Goal: Use online tool/utility: Utilize a website feature to perform a specific function

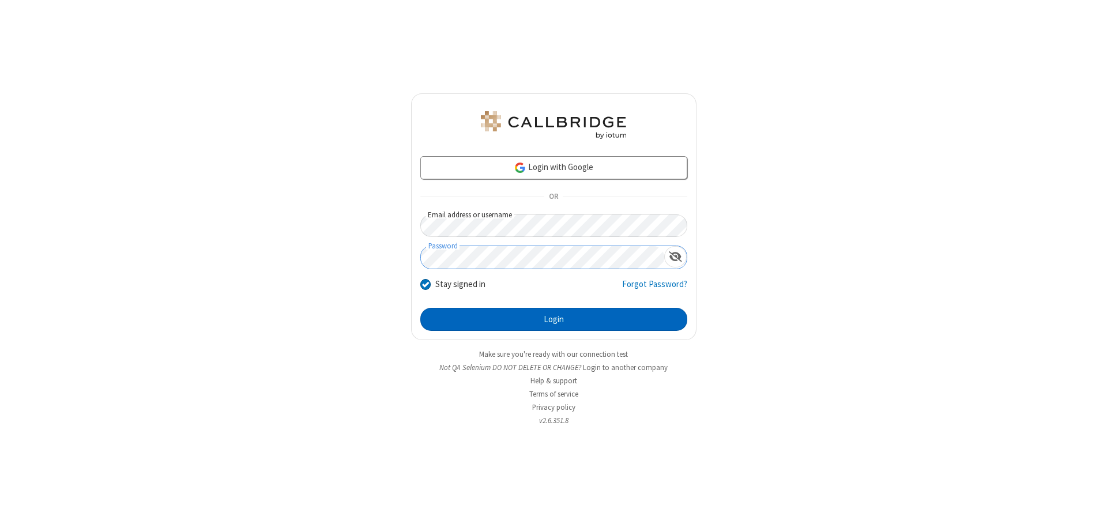
click at [554, 319] on button "Login" at bounding box center [553, 319] width 267 height 23
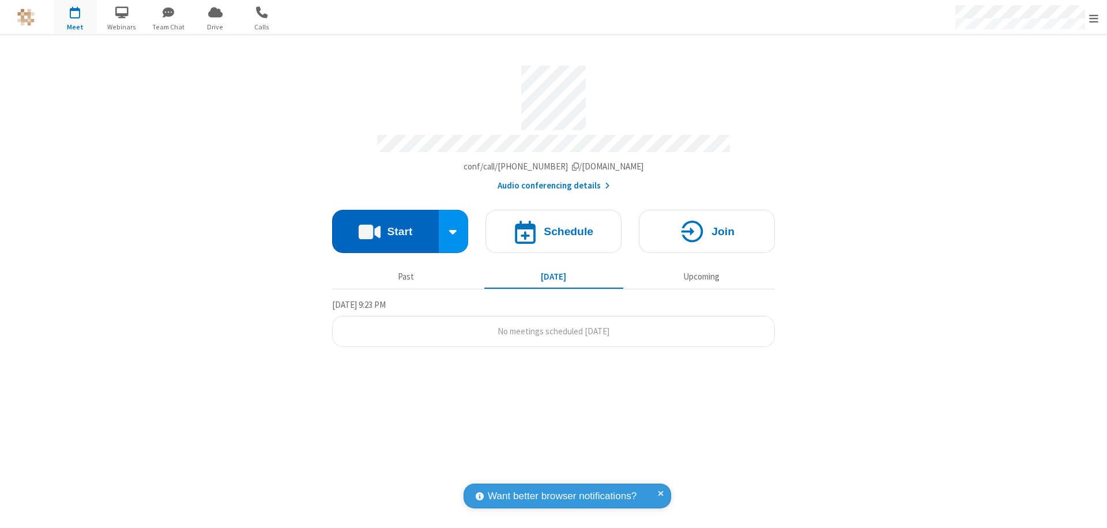
click at [385, 226] on button "Start" at bounding box center [385, 231] width 107 height 43
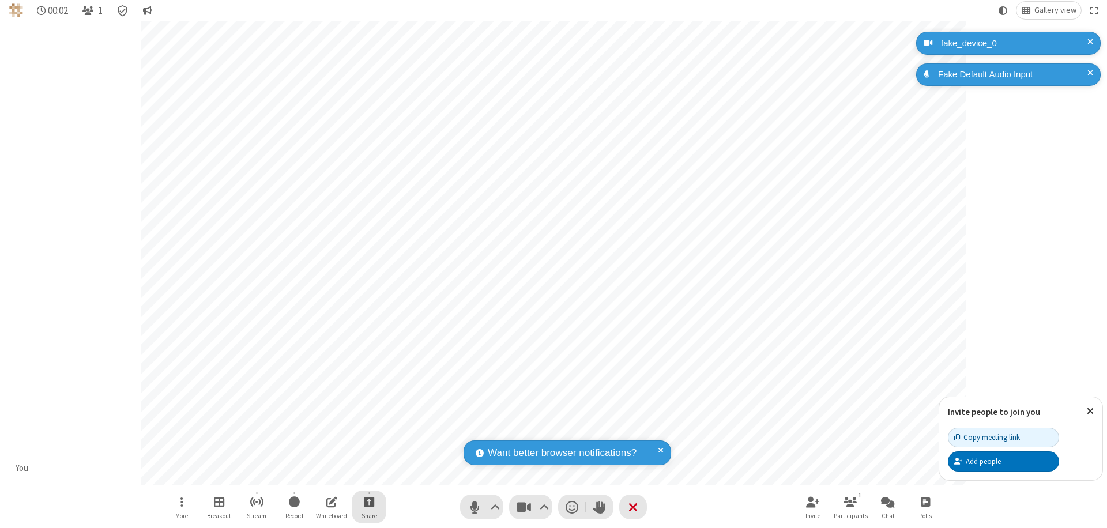
click at [369, 502] on span "Start sharing" at bounding box center [369, 502] width 11 height 14
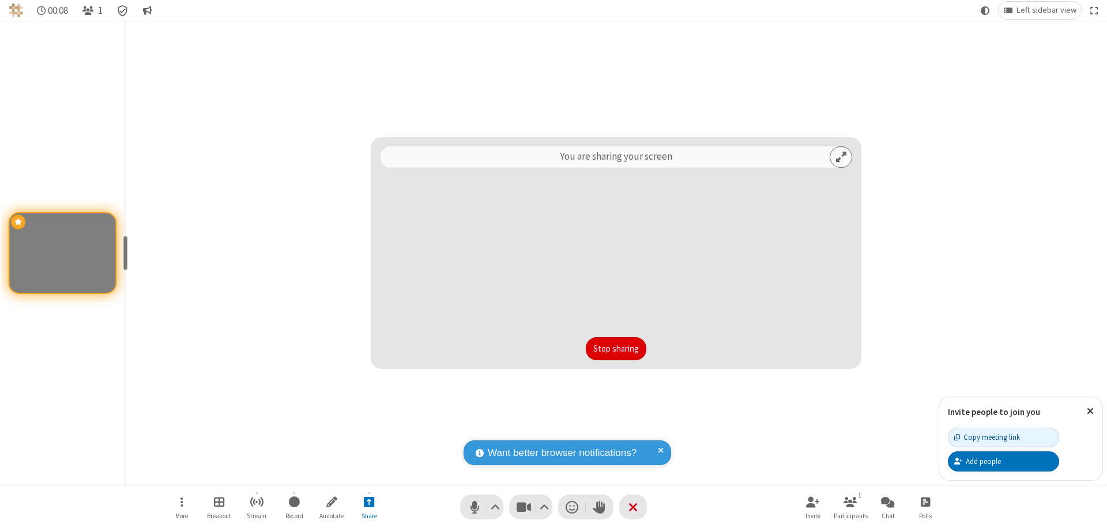
click at [616, 349] on button "Stop sharing" at bounding box center [616, 348] width 61 height 23
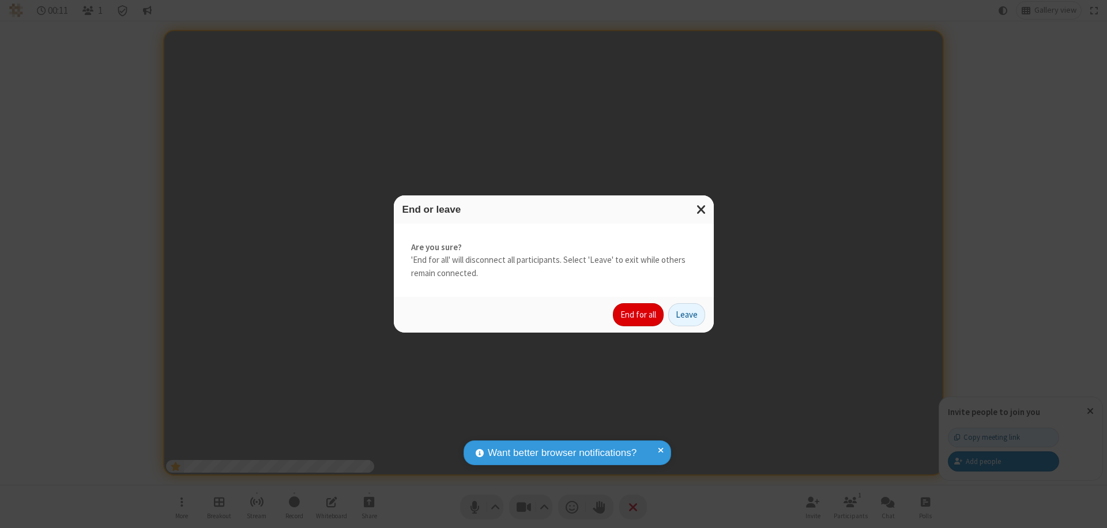
click at [639, 315] on button "End for all" at bounding box center [638, 314] width 51 height 23
